Goal: Task Accomplishment & Management: Use online tool/utility

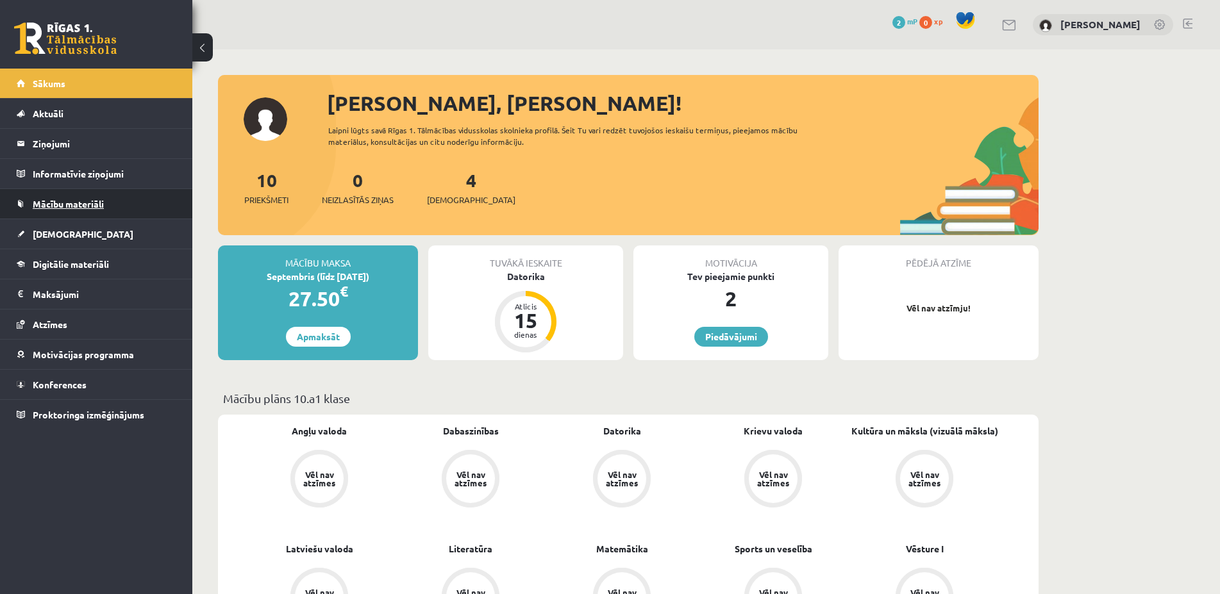
click at [117, 205] on link "Mācību materiāli" at bounding box center [97, 203] width 160 height 29
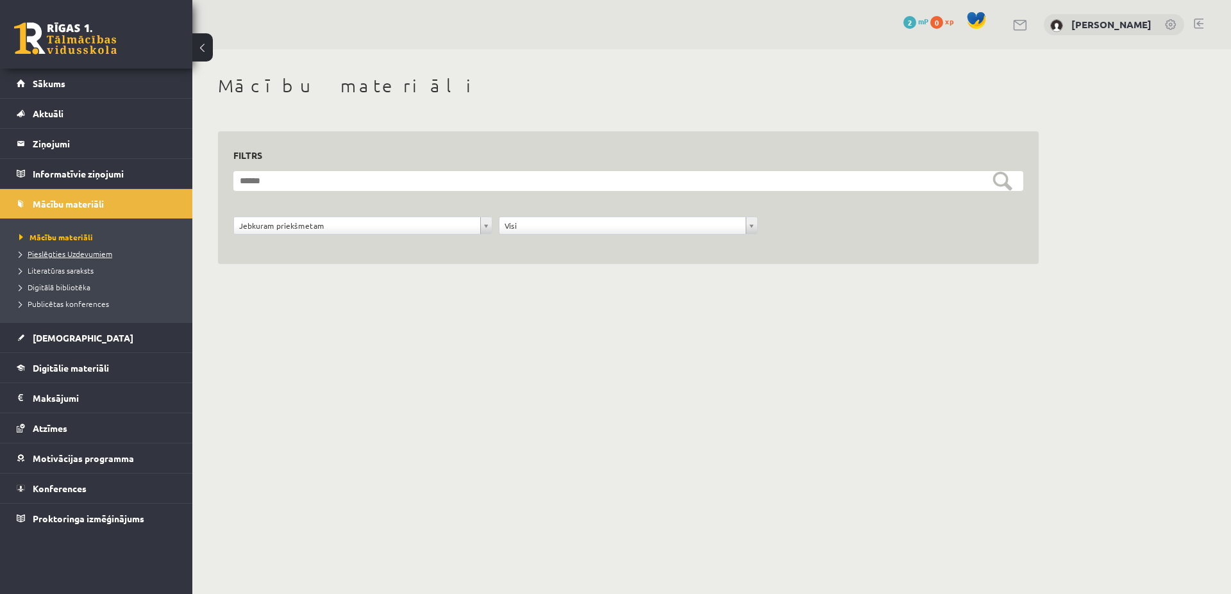
click at [124, 248] on link "Pieslēgties Uzdevumiem" at bounding box center [99, 254] width 160 height 12
click at [94, 207] on span "Mācību materiāli" at bounding box center [68, 204] width 71 height 12
click at [59, 340] on span "[DEMOGRAPHIC_DATA]" at bounding box center [83, 338] width 101 height 12
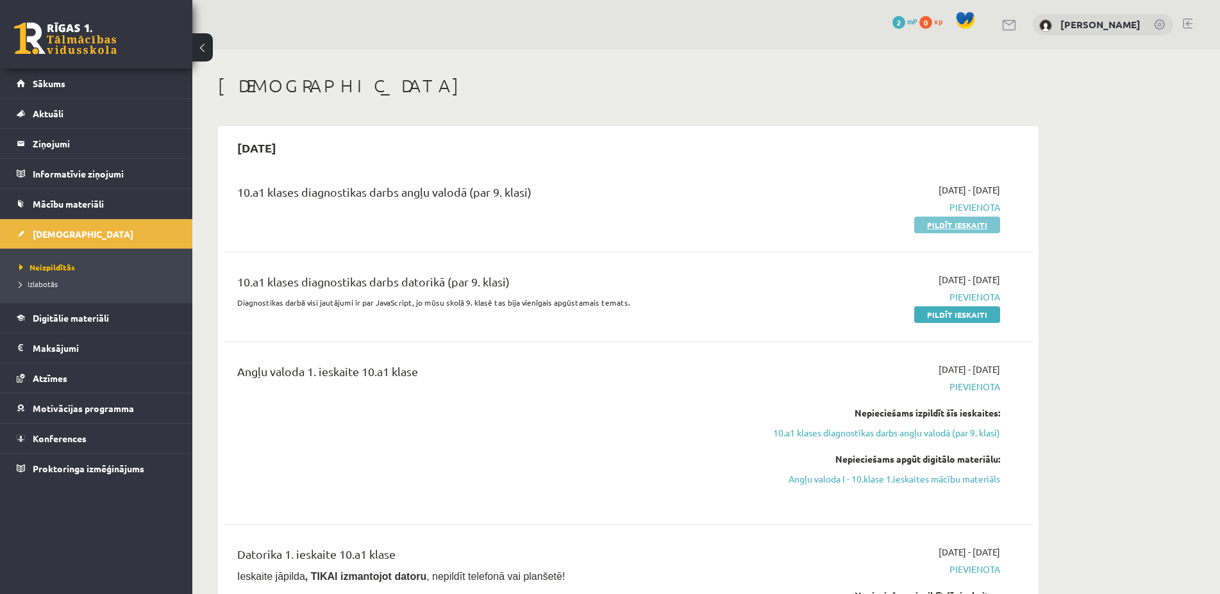
click at [972, 231] on link "Pildīt ieskaiti" at bounding box center [957, 225] width 86 height 17
click at [1191, 23] on link at bounding box center [1188, 24] width 10 height 10
